Goal: Task Accomplishment & Management: Complete application form

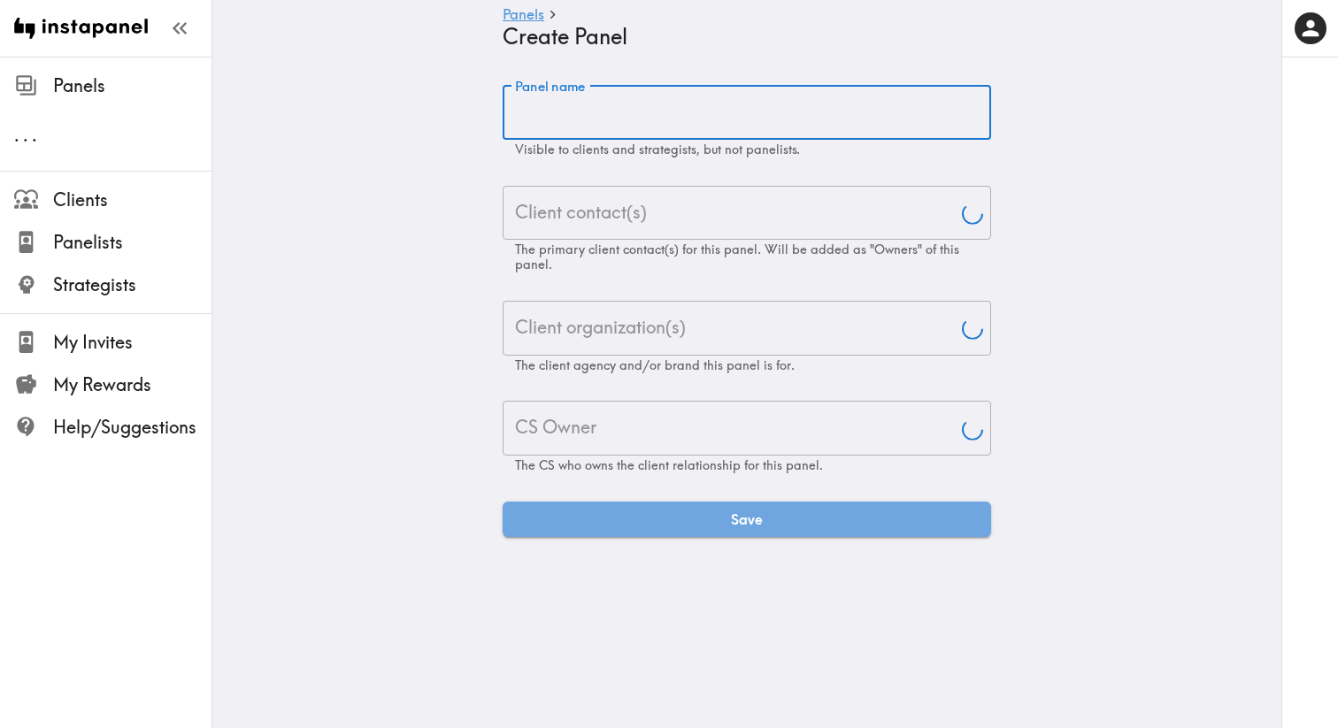
click at [652, 100] on input "Panel name" at bounding box center [747, 112] width 489 height 55
paste input "[MEDICAL_DATA] Retina specialist Study"
click at [526, 114] on input "[MEDICAL_DATA] Retina specialist Study" at bounding box center [747, 112] width 489 height 55
type input "[MEDICAL_DATA] Retina specialist Study"
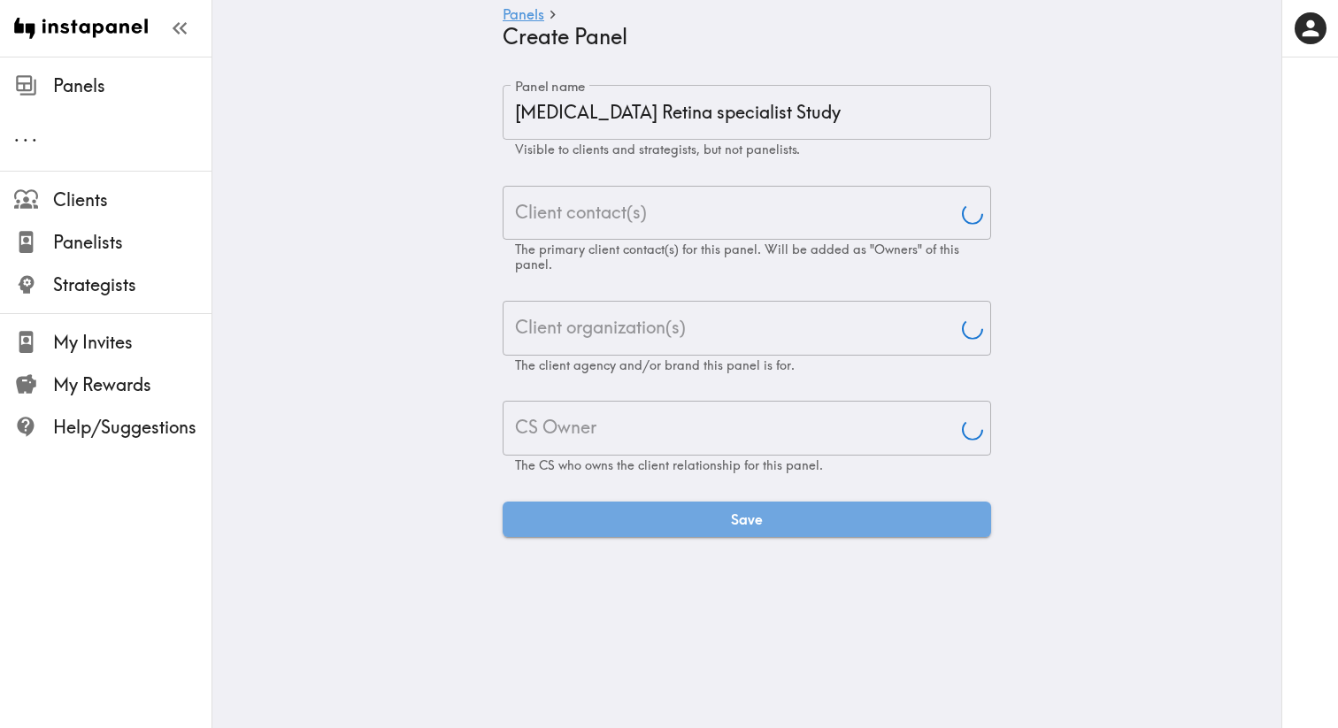
type input "Aj"
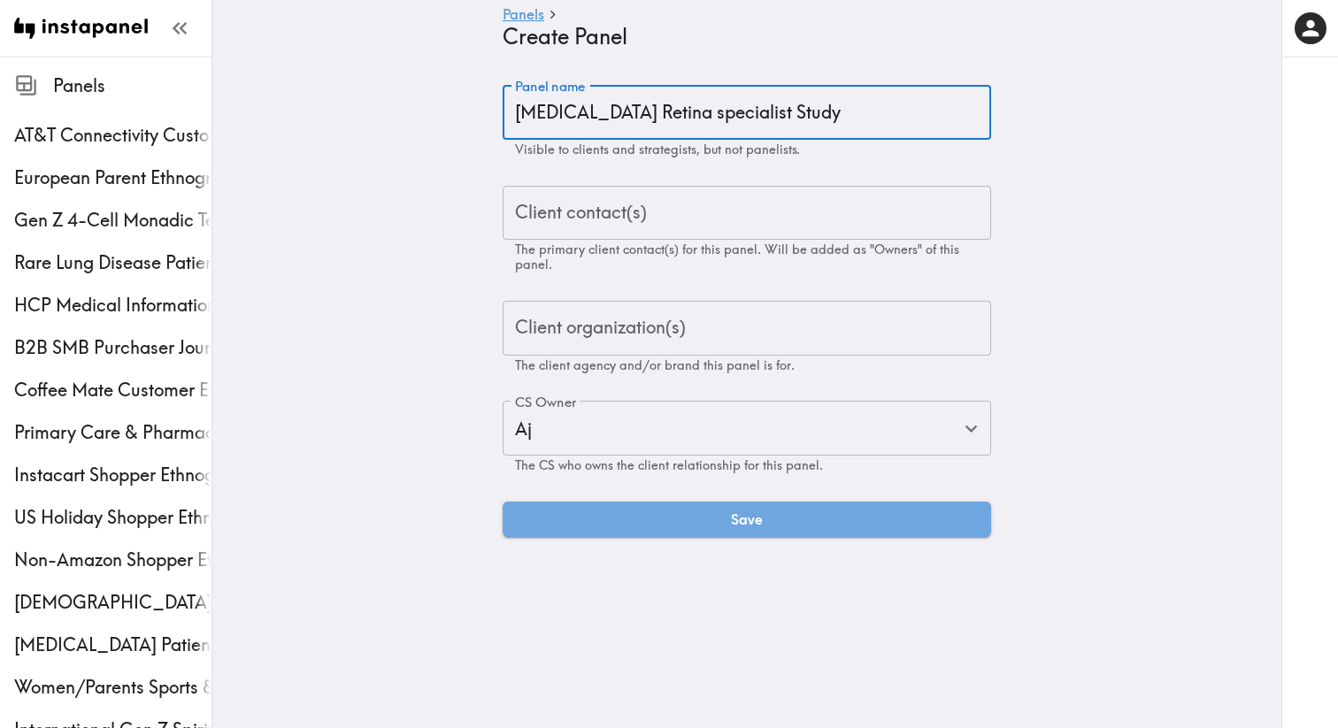
click at [574, 186] on div "Client contact(s)" at bounding box center [747, 213] width 489 height 55
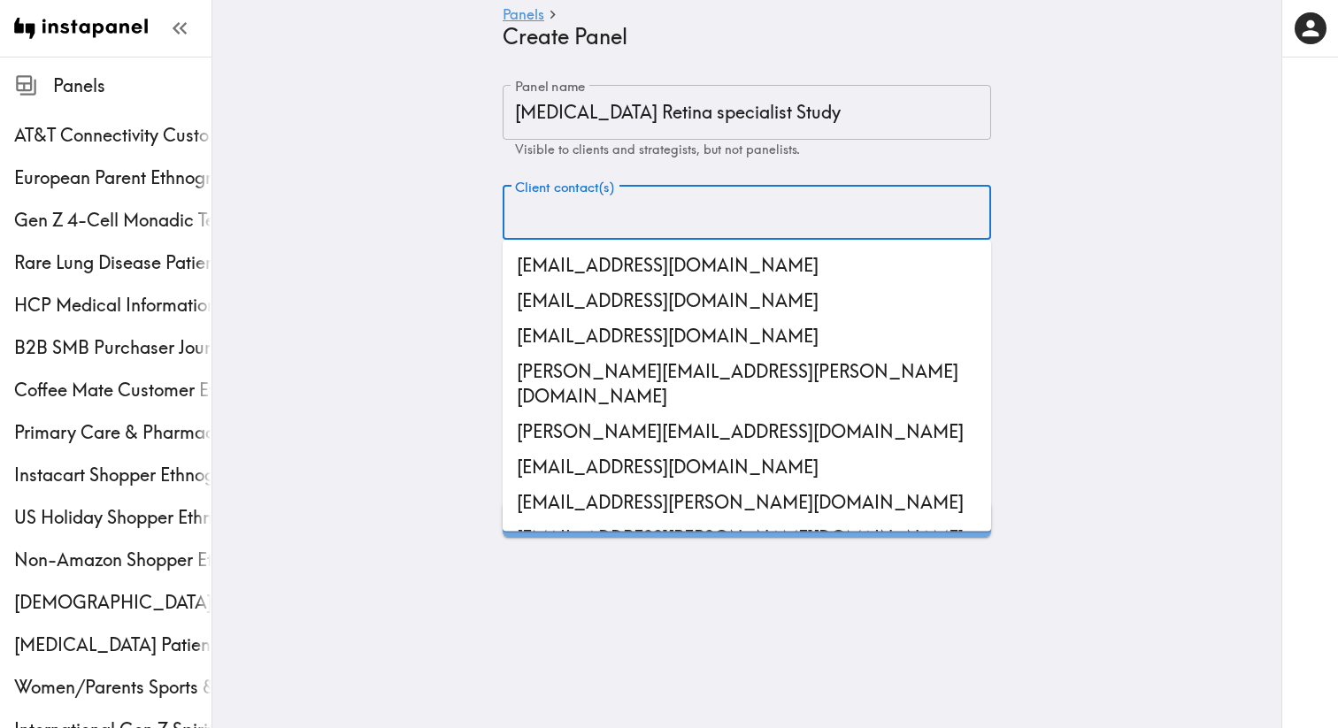
paste input "[PERSON_NAME][EMAIL_ADDRESS][PERSON_NAME][DOMAIN_NAME]"
type input "[PERSON_NAME][EMAIL_ADDRESS][PERSON_NAME][DOMAIN_NAME]"
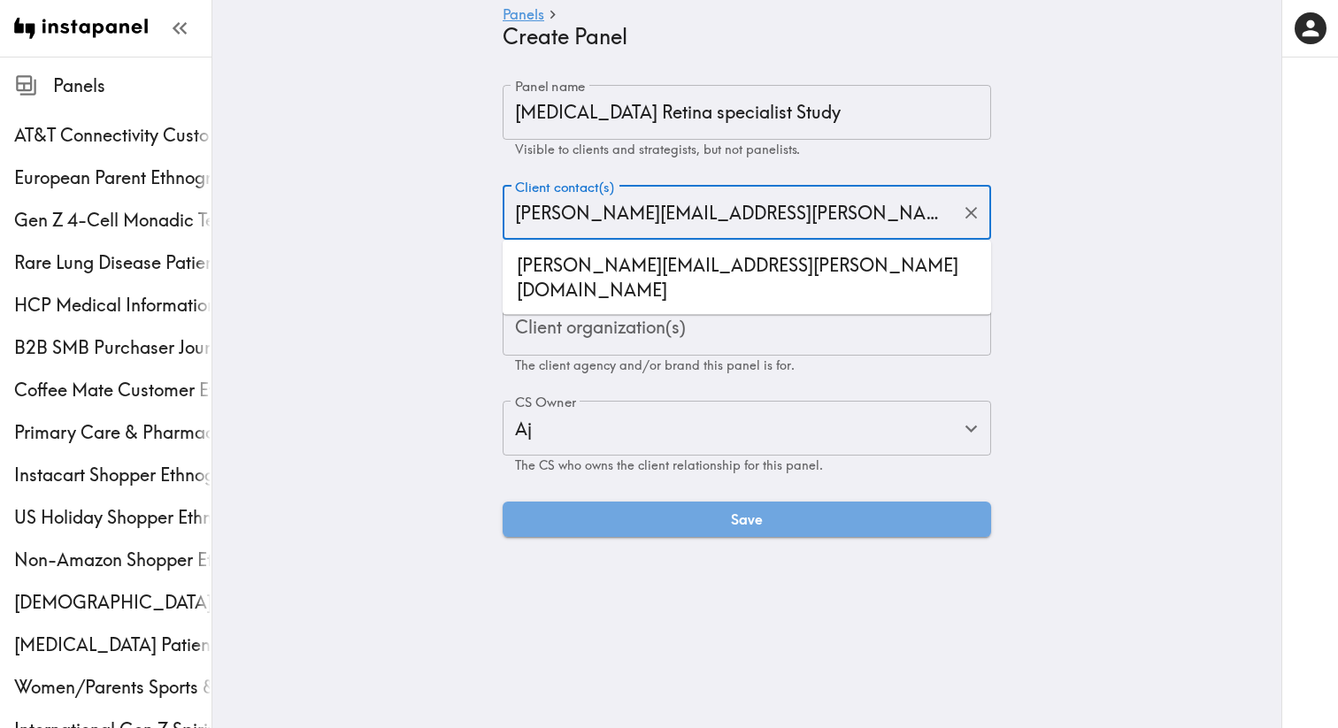
click at [583, 263] on li "[PERSON_NAME][EMAIL_ADDRESS][PERSON_NAME][DOMAIN_NAME]" at bounding box center [747, 278] width 489 height 60
